Goal: Task Accomplishment & Management: Use online tool/utility

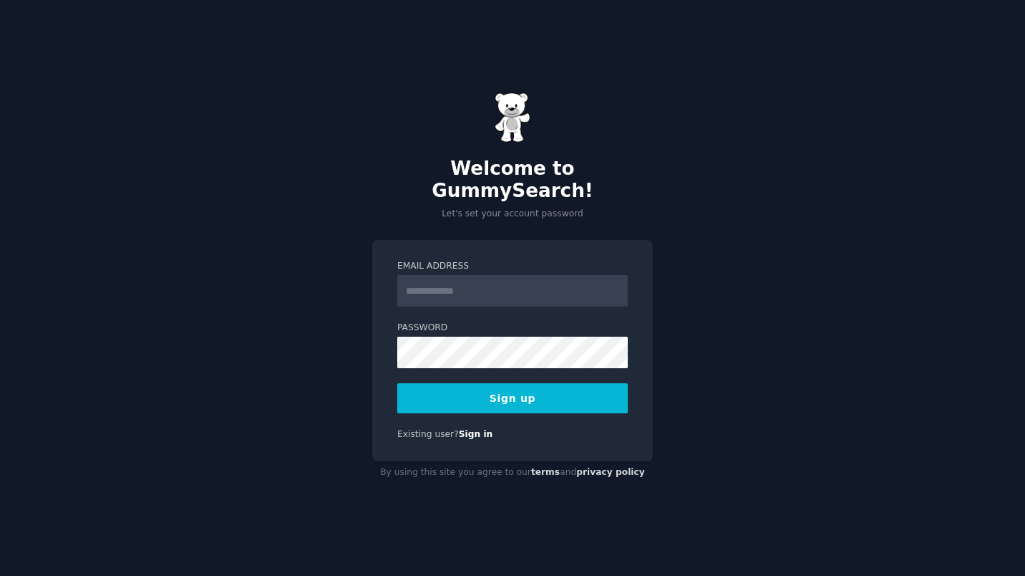
click at [489, 289] on input "Email Address" at bounding box center [512, 291] width 231 height 32
type input "**********"
click at [524, 390] on button "Sign up" at bounding box center [512, 398] width 231 height 30
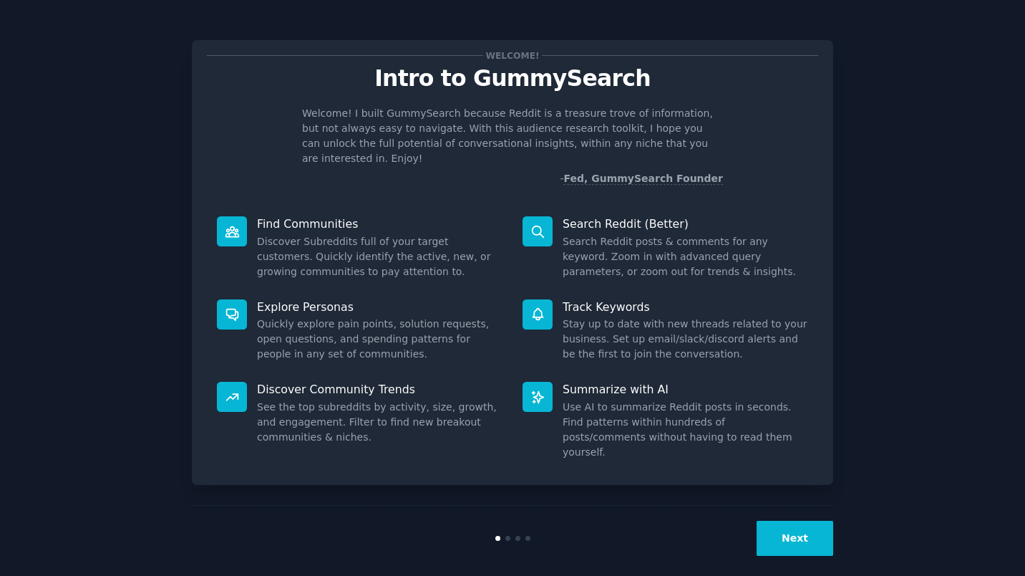
click at [793, 521] on button "Next" at bounding box center [795, 538] width 77 height 35
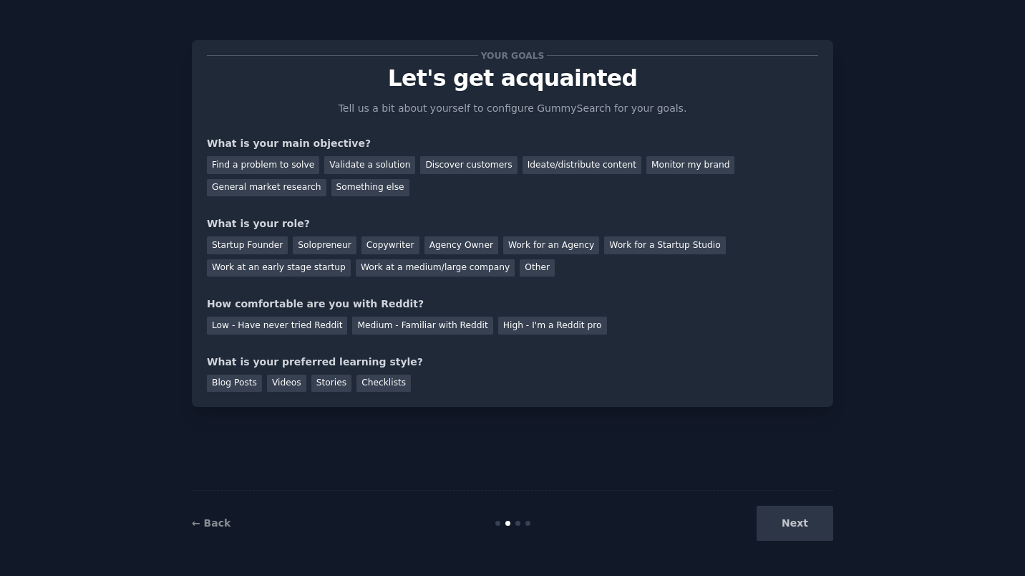
click at [327, 179] on div "General market research" at bounding box center [267, 188] width 120 height 18
click at [520, 268] on div "Other" at bounding box center [537, 268] width 35 height 18
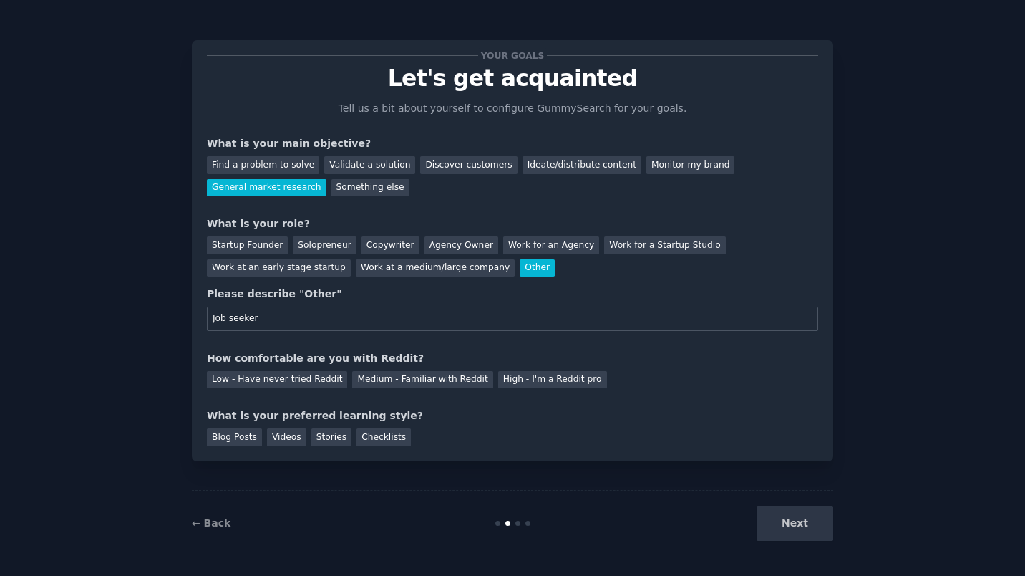
type input "Job seeker"
click at [293, 379] on div "Low - Have never tried Reddit" at bounding box center [277, 380] width 140 height 18
click at [362, 437] on div "Checklists" at bounding box center [384, 437] width 54 height 18
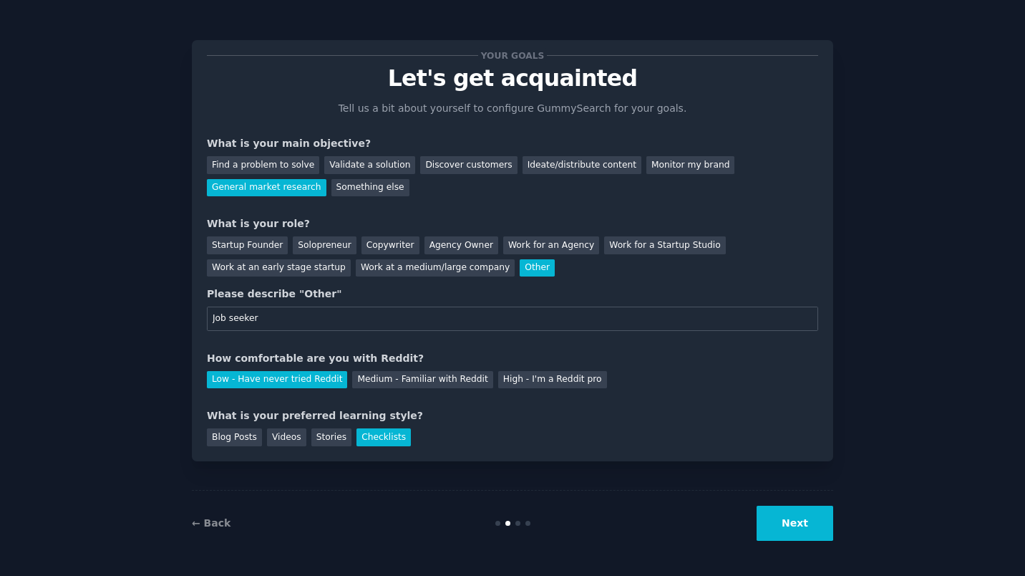
click at [331, 437] on div "Stories" at bounding box center [331, 437] width 40 height 18
click at [820, 529] on button "Next" at bounding box center [795, 523] width 77 height 35
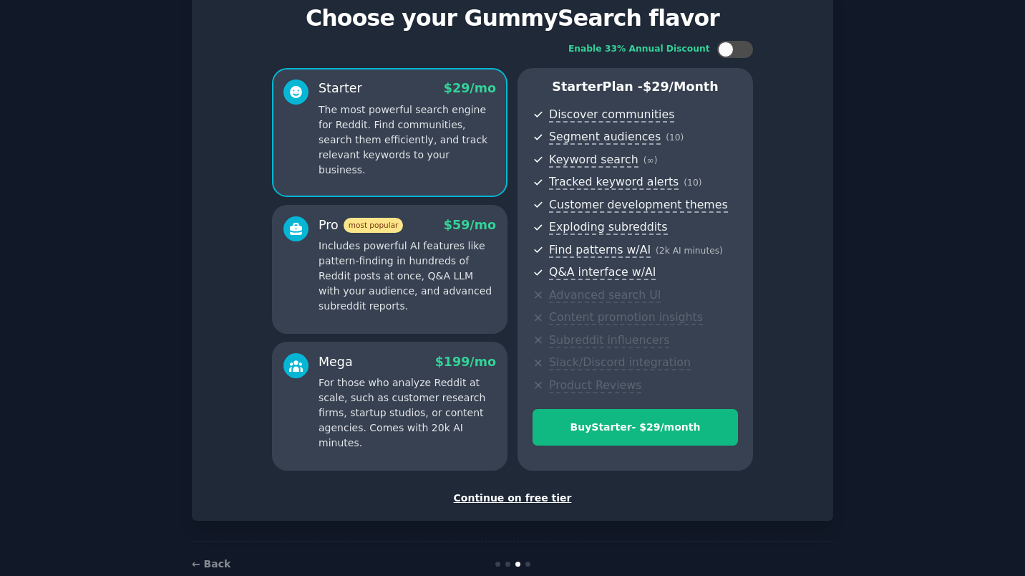
scroll to position [62, 0]
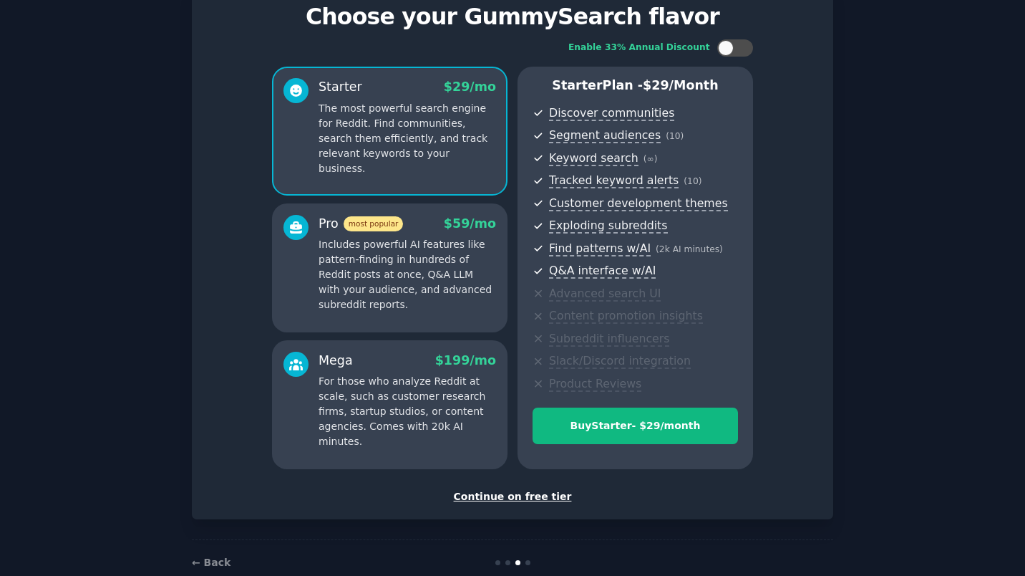
click at [530, 493] on div "Continue on free tier" at bounding box center [512, 496] width 611 height 15
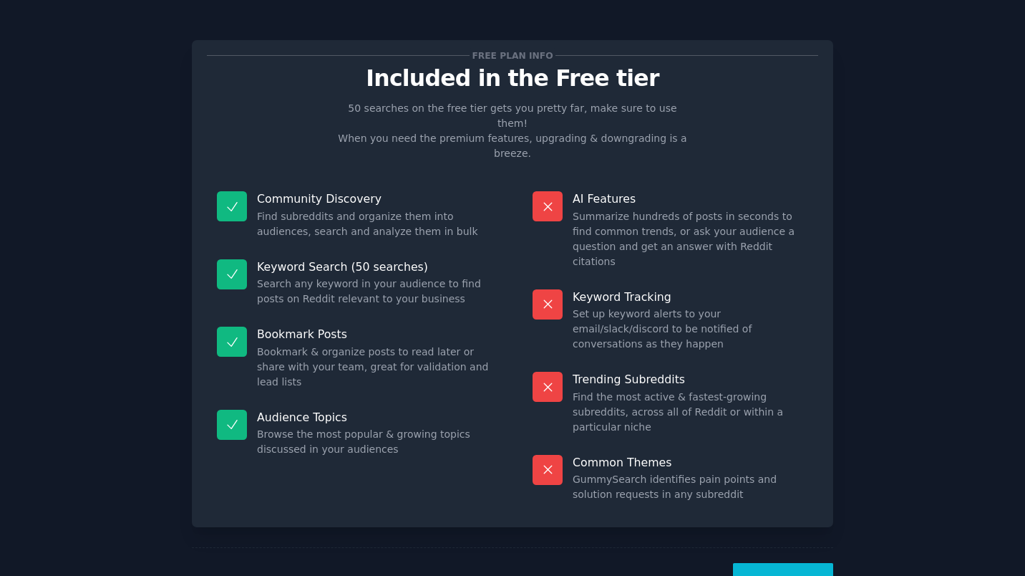
click at [778, 563] on button "Let's Go!" at bounding box center [783, 580] width 100 height 35
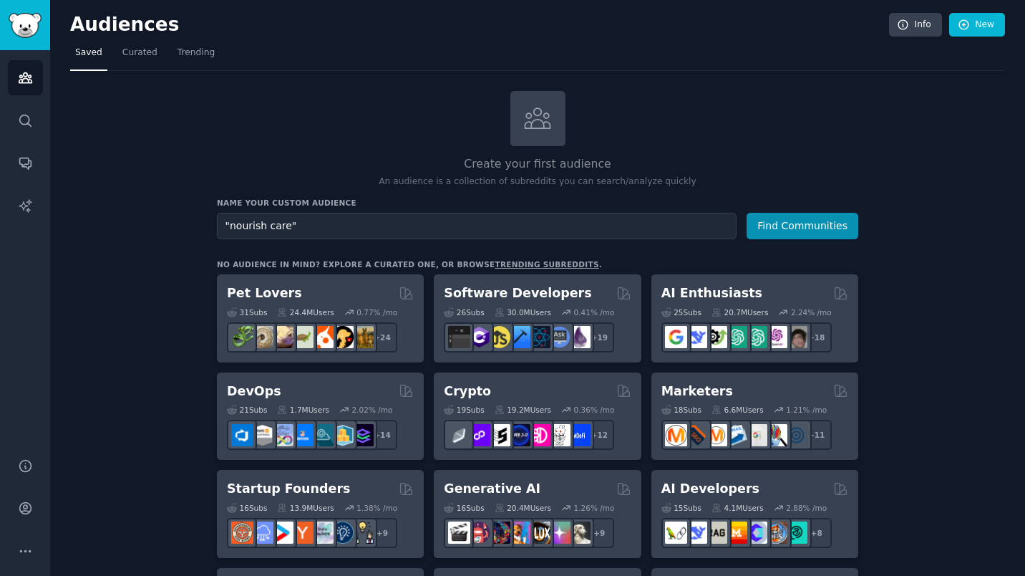
type input ""nourish care""
click at [823, 230] on button "Find Communities" at bounding box center [803, 226] width 112 height 26
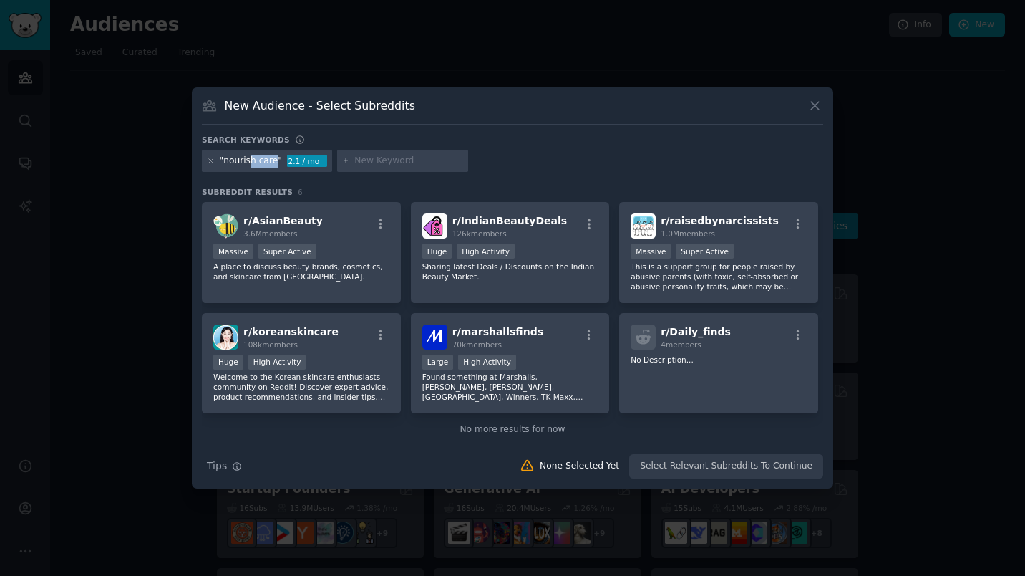
drag, startPoint x: 269, startPoint y: 163, endPoint x: 248, endPoint y: 164, distance: 20.8
click at [248, 164] on div ""nourish care"" at bounding box center [251, 161] width 62 height 13
drag, startPoint x: 248, startPoint y: 164, endPoint x: 209, endPoint y: 161, distance: 38.8
click at [209, 161] on icon at bounding box center [211, 161] width 8 height 8
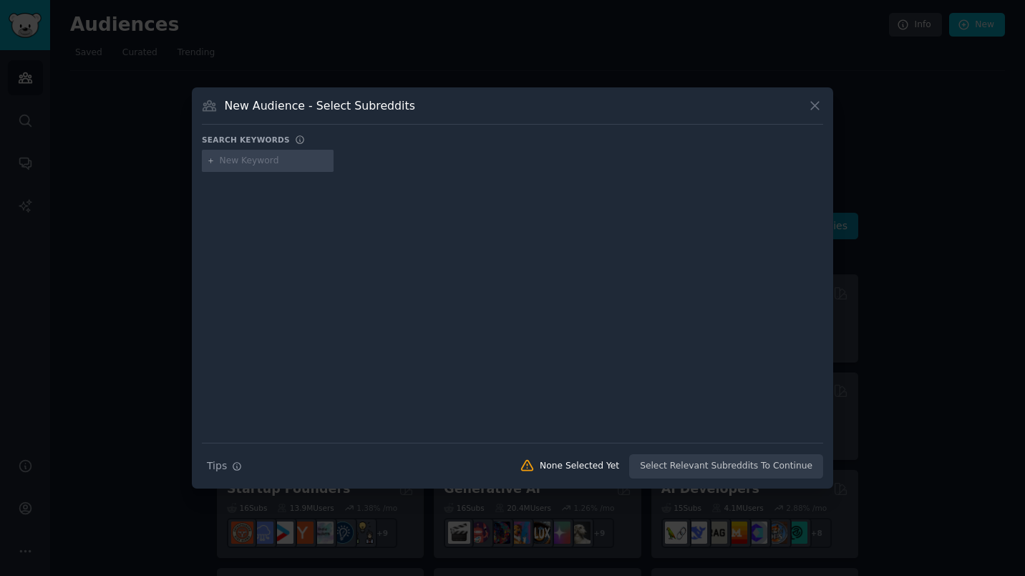
click at [243, 161] on input "text" at bounding box center [274, 161] width 109 height 13
type input "dscr"
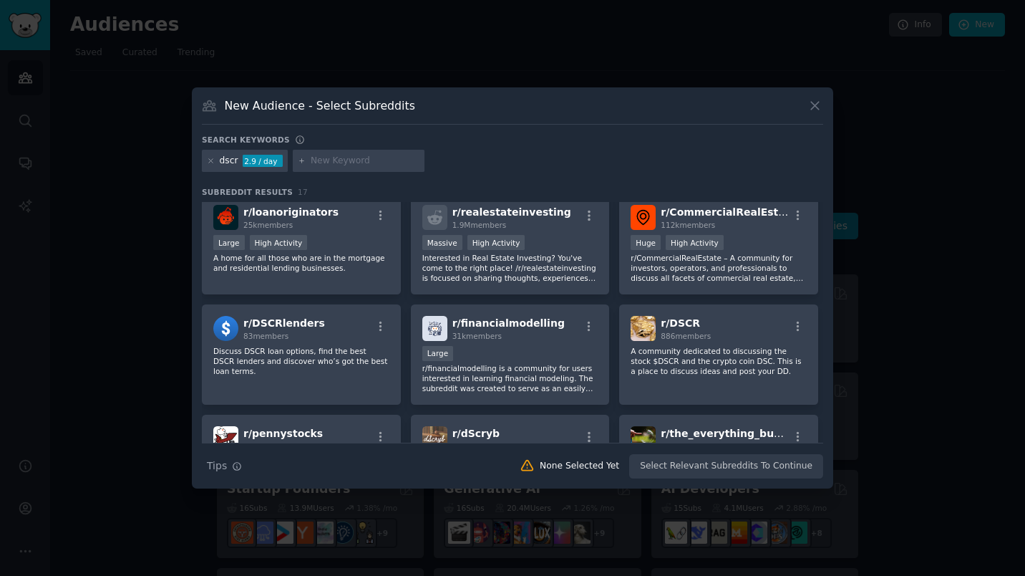
scroll to position [6, 0]
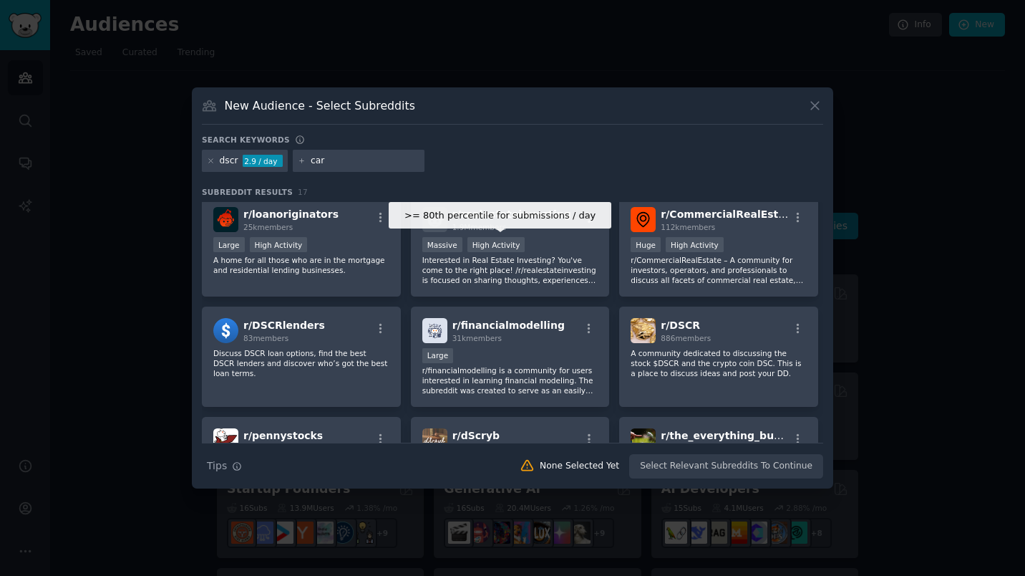
type input "care"
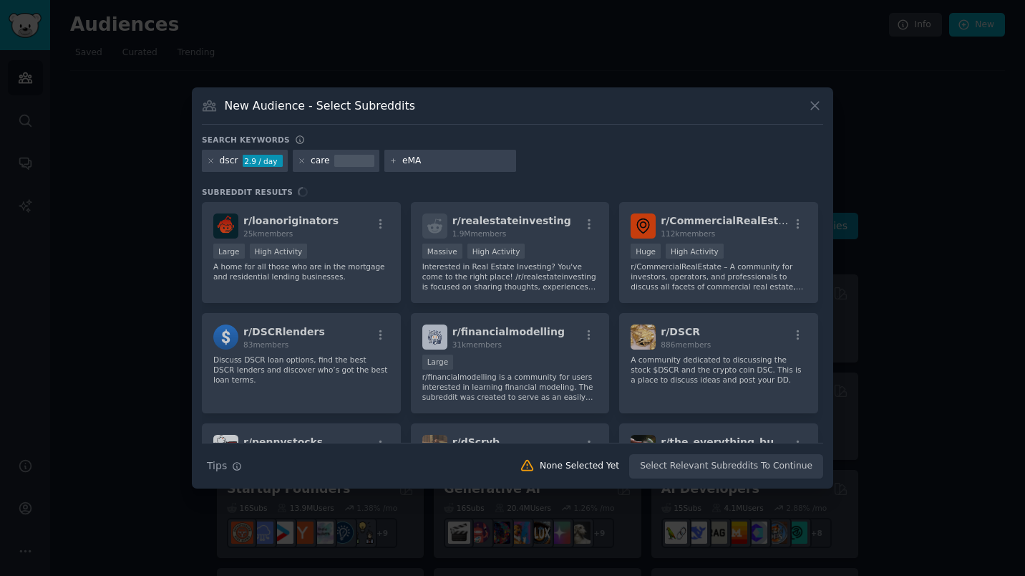
type input "eMAR"
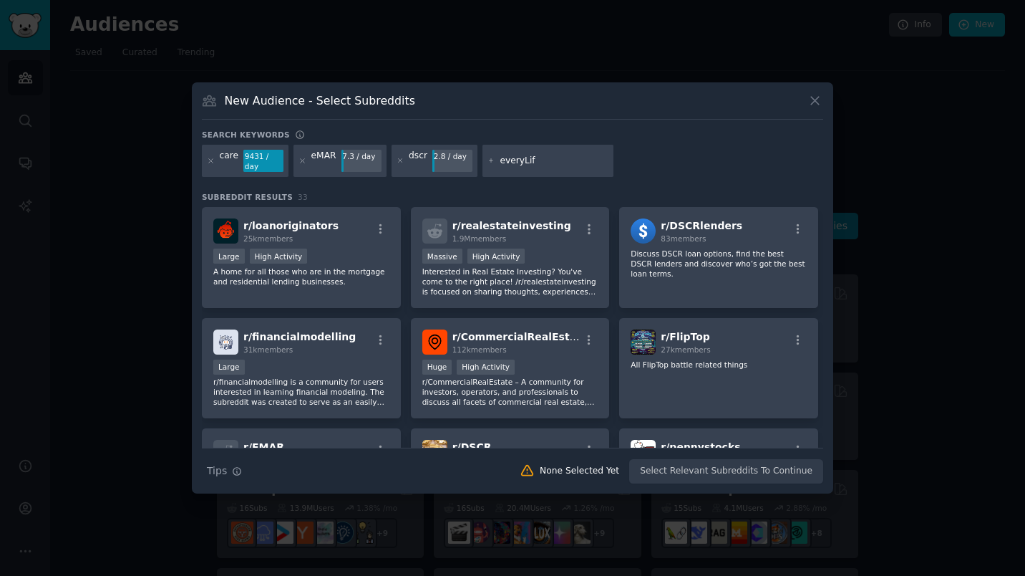
type input "everyLife"
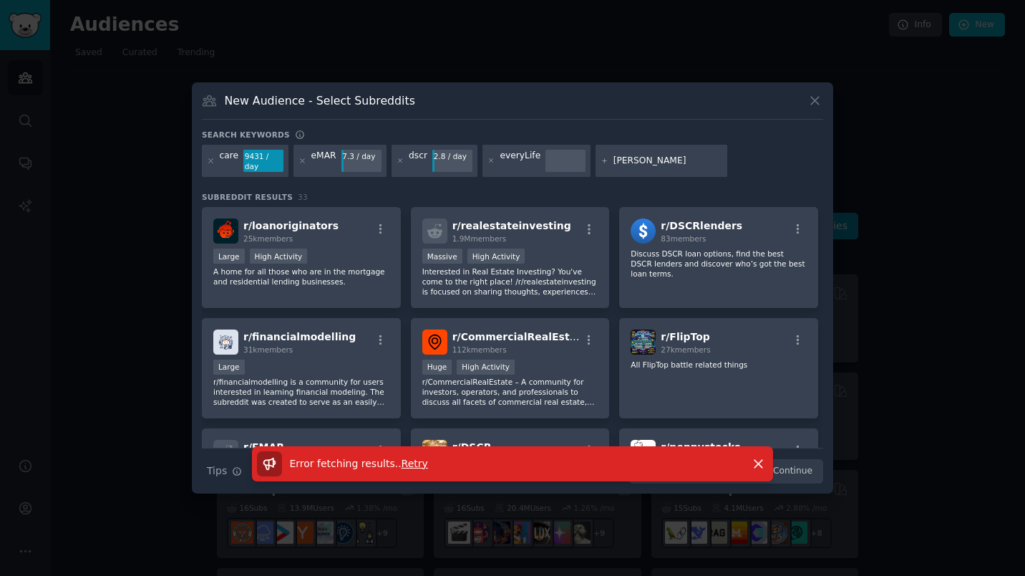
type input "birdie"
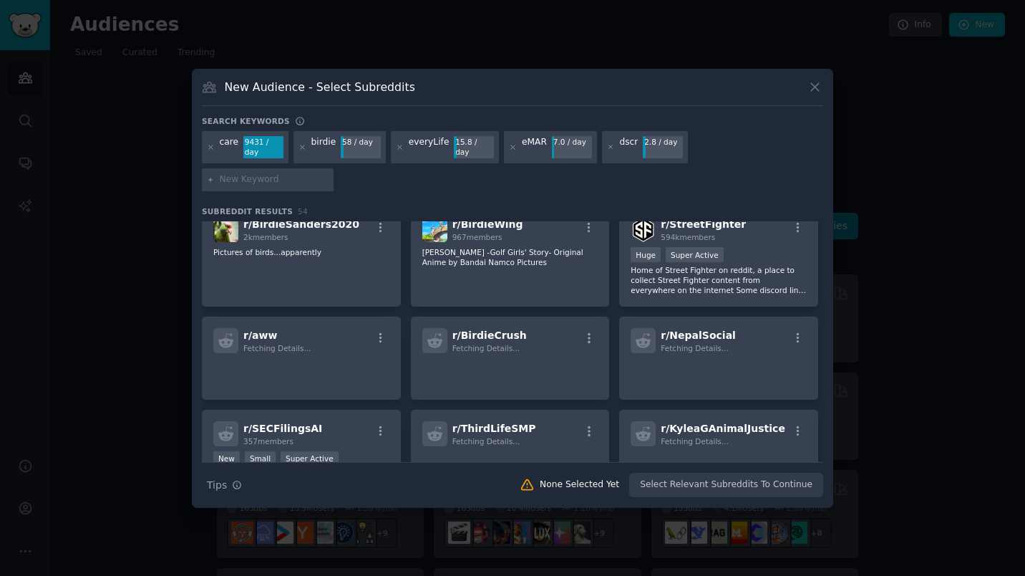
scroll to position [1753, 0]
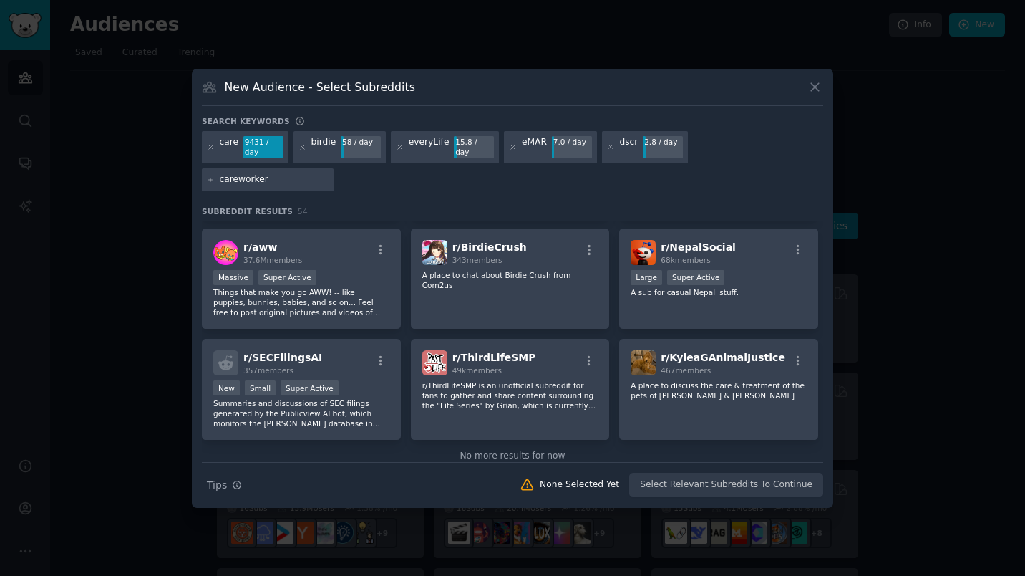
type input "careworkers"
